Goal: Transaction & Acquisition: Purchase product/service

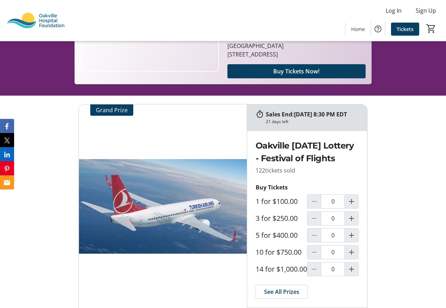
scroll to position [247, 0]
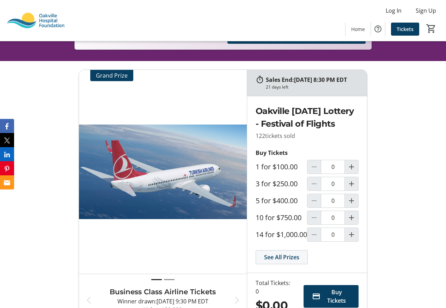
click at [297, 261] on span "See All Prizes" at bounding box center [281, 257] width 35 height 8
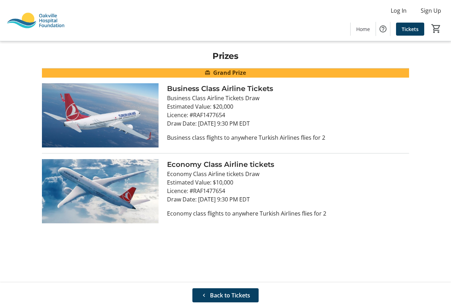
click at [340, 231] on div "Prizes Grand Prize Business Class Airline Tickets Business Class Airline Ticket…" at bounding box center [225, 161] width 451 height 241
click at [250, 290] on span at bounding box center [225, 294] width 66 height 17
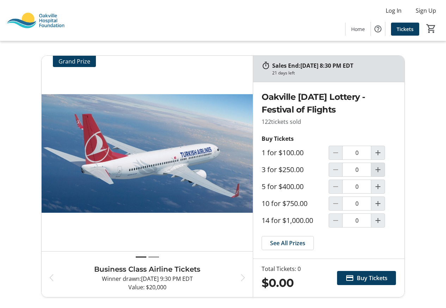
click at [379, 173] on mat-icon "Increment by one" at bounding box center [377, 169] width 8 height 8
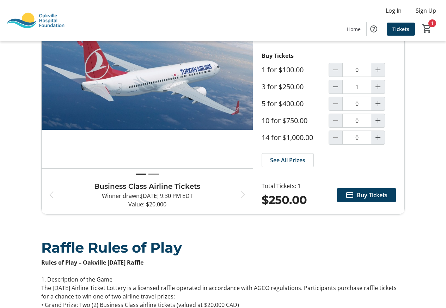
scroll to position [70, 0]
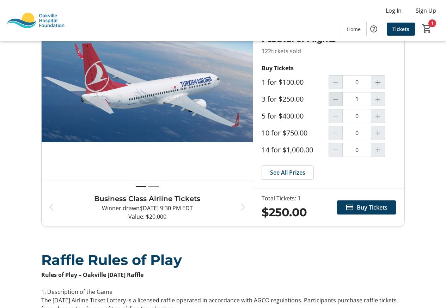
click at [336, 103] on mat-icon "Decrement by one" at bounding box center [335, 99] width 8 height 8
type input "0"
click at [380, 116] on mat-icon "Increment by one" at bounding box center [377, 116] width 8 height 8
type input "1"
click at [374, 203] on span "Buy Tickets" at bounding box center [372, 207] width 31 height 8
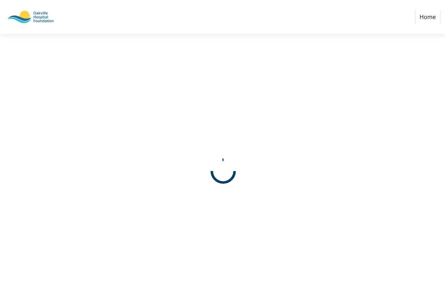
select select "CA"
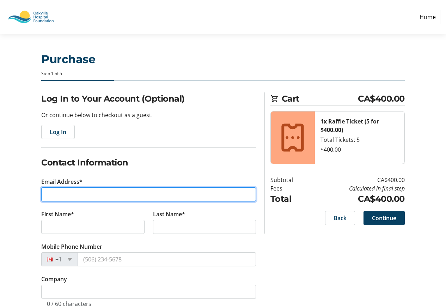
click at [102, 194] on input "Email Address*" at bounding box center [148, 194] width 215 height 14
type input "[EMAIL_ADDRESS][DOMAIN_NAME]"
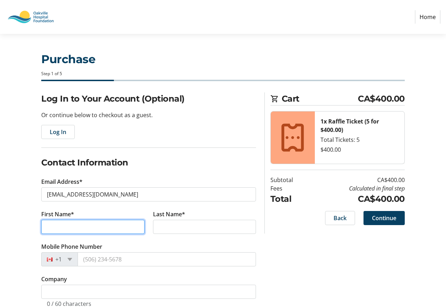
click at [74, 227] on input "First Name*" at bounding box center [92, 226] width 103 height 14
type input "[PERSON_NAME]"
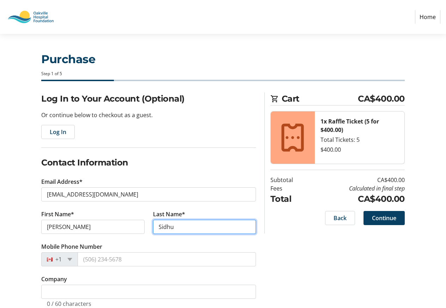
type input "Sidhu"
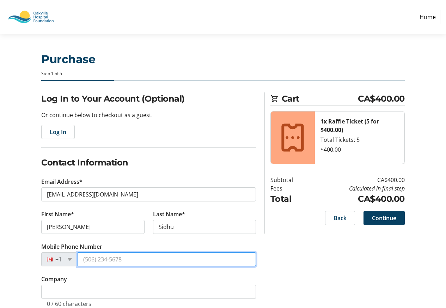
click at [83, 259] on input "Mobile Phone Number" at bounding box center [167, 259] width 178 height 14
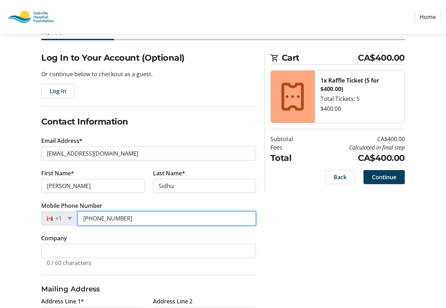
scroll to position [106, 0]
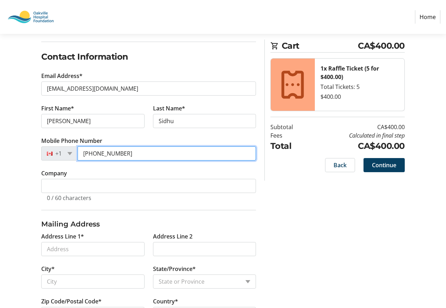
type input "[PHONE_NUMBER]"
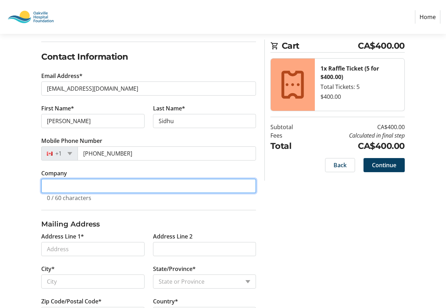
click at [90, 188] on input "Company" at bounding box center [148, 186] width 215 height 14
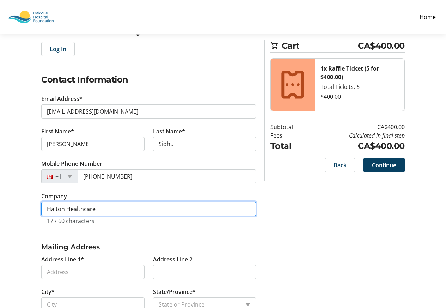
scroll to position [70, 0]
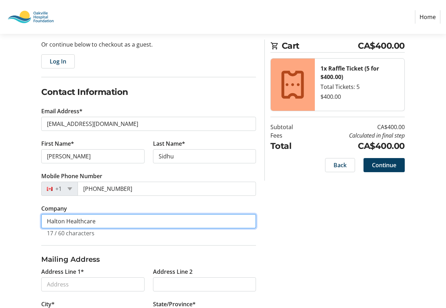
type input "Halton Healthcare"
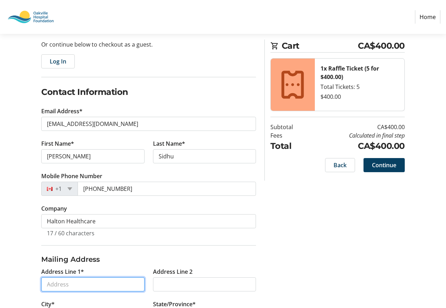
click at [87, 281] on input "Address Line 1*" at bounding box center [92, 284] width 103 height 14
type input "[STREET_ADDRESS]"
type input "Oakville"
select select "ON"
type input "L6M 4K4"
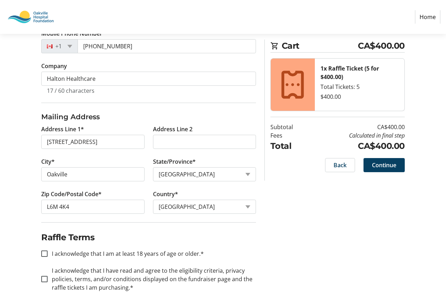
scroll to position [213, 0]
click at [123, 253] on label "I acknowledge that I am at least 18 years of age or older.*" at bounding box center [126, 252] width 156 height 8
click at [48, 253] on input "I acknowledge that I am at least 18 years of age or older.*" at bounding box center [44, 252] width 6 height 6
checkbox input "true"
click at [110, 269] on label "I acknowledge that I have read and agree to the eligibility criteria, privacy p…" at bounding box center [152, 277] width 208 height 25
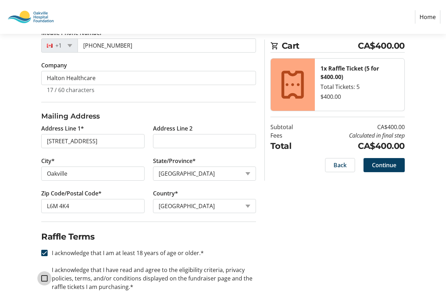
click at [48, 275] on input "I acknowledge that I have read and agree to the eligibility criteria, privacy p…" at bounding box center [44, 278] width 6 height 6
checkbox input "true"
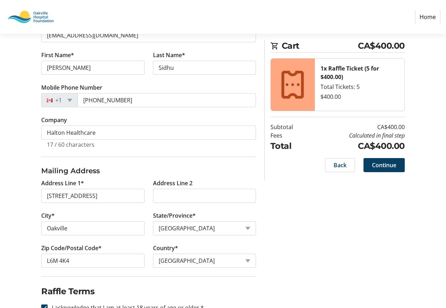
scroll to position [73, 0]
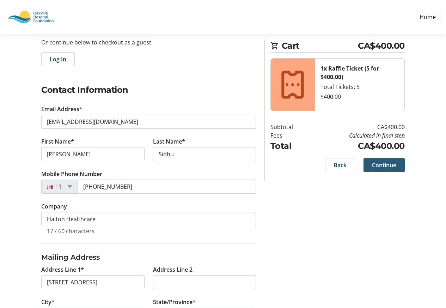
click at [384, 165] on span "Continue" at bounding box center [384, 165] width 24 height 8
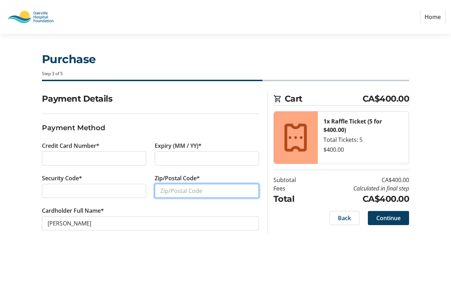
click at [178, 193] on input "Zip/Postal Code*" at bounding box center [207, 191] width 104 height 14
type input "L6M 4K4"
click at [392, 217] on span "Continue" at bounding box center [388, 217] width 24 height 8
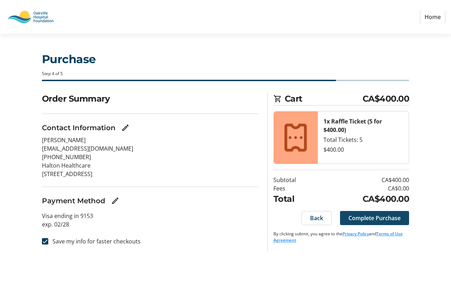
click at [372, 215] on span "Complete Purchase" at bounding box center [374, 217] width 52 height 8
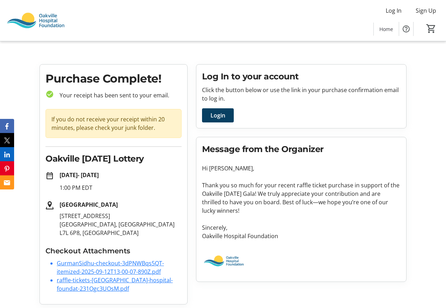
click at [91, 265] on link "GurmanSidhu-checkout-3dPNWBqs5QT-itemized-2025-09-12T13-00-07-890Z.pdf" at bounding box center [110, 267] width 107 height 16
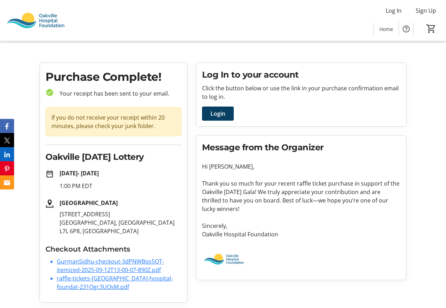
scroll to position [2, 0]
